Goal: Task Accomplishment & Management: Manage account settings

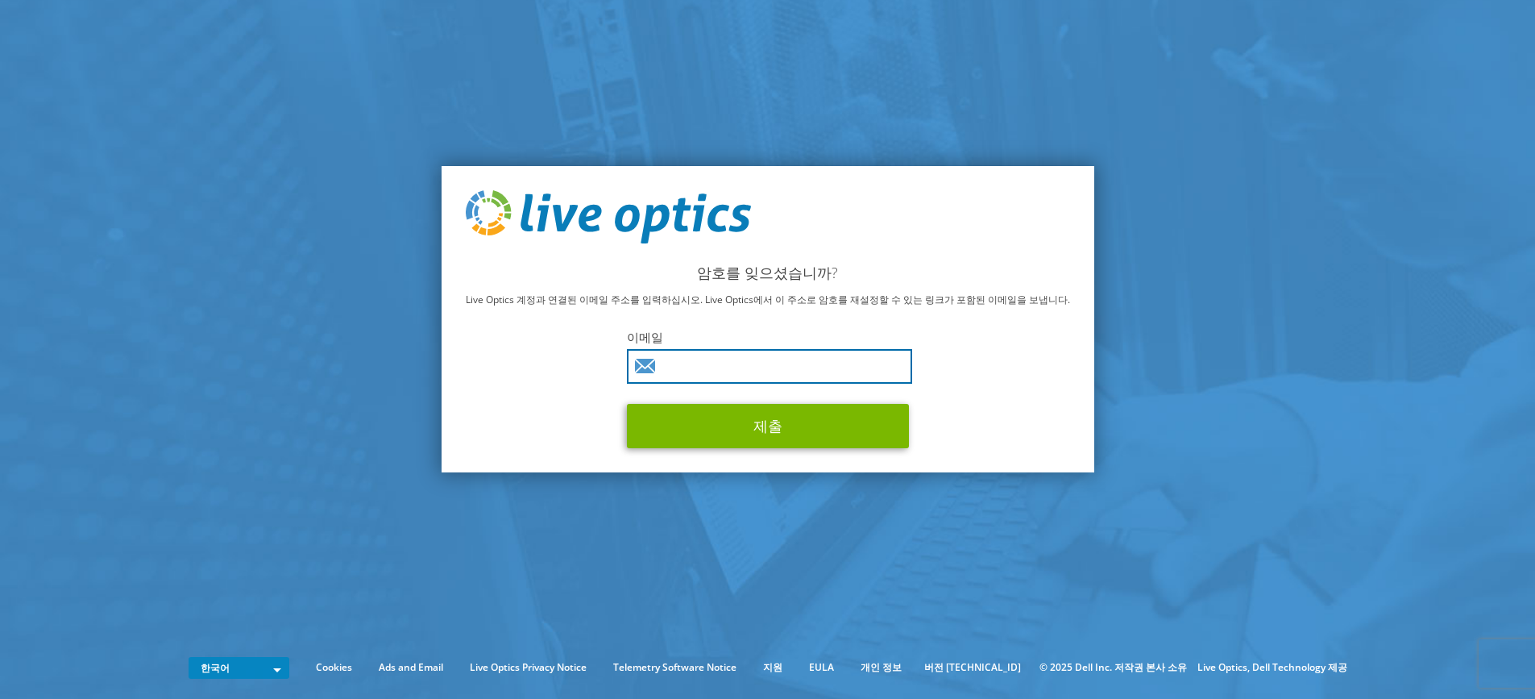
click at [738, 375] on input "text" at bounding box center [769, 366] width 285 height 35
type input "younsuhwan@dm-st.co.kr"
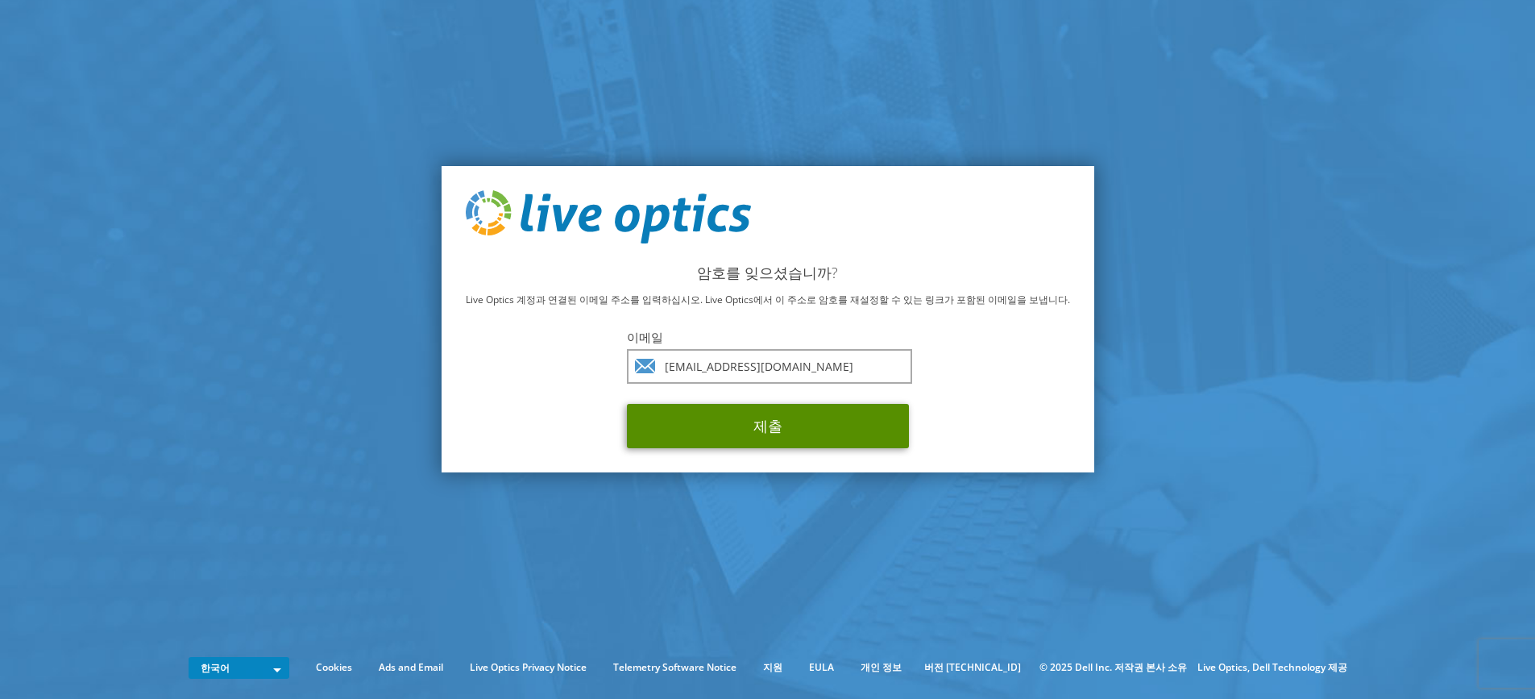
click at [795, 422] on button "제출" at bounding box center [768, 426] width 282 height 44
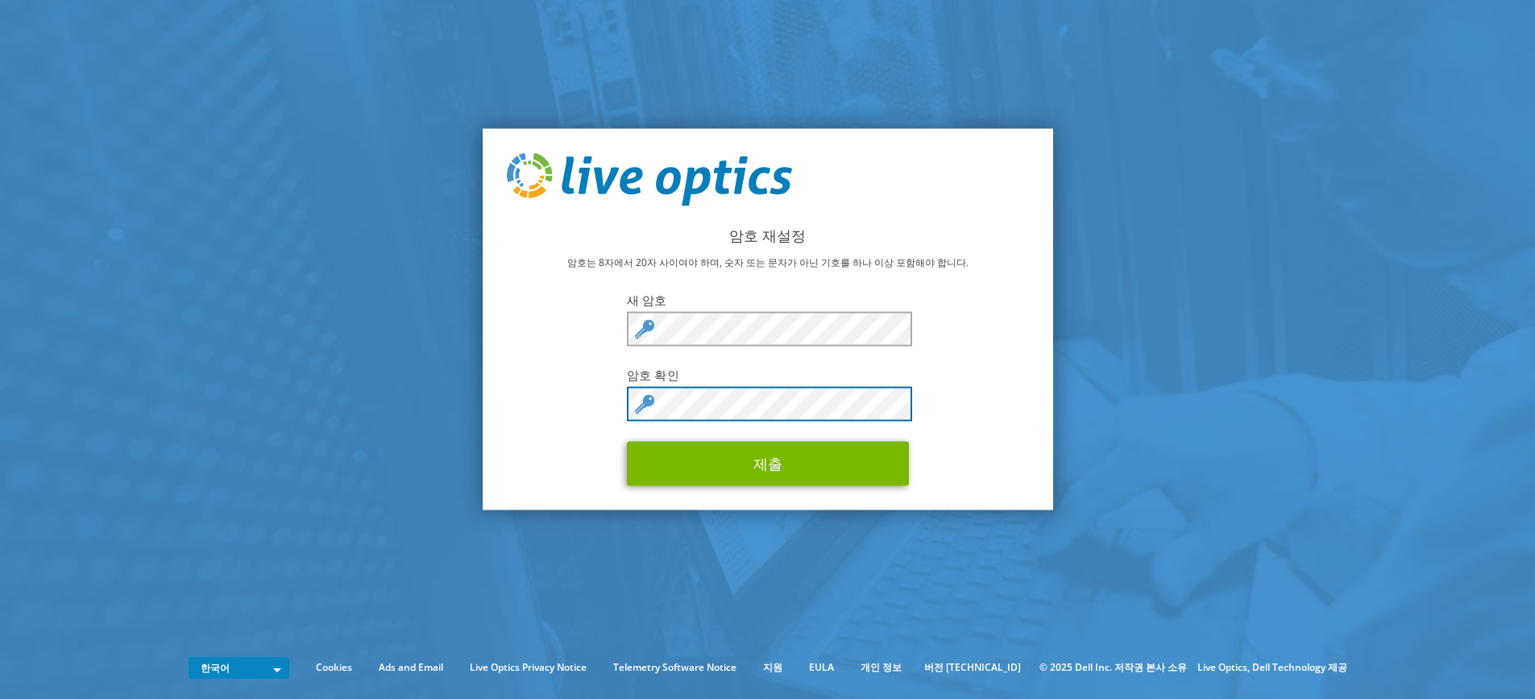
click at [627, 441] on button "제출" at bounding box center [768, 463] width 282 height 44
